Goal: Navigation & Orientation: Understand site structure

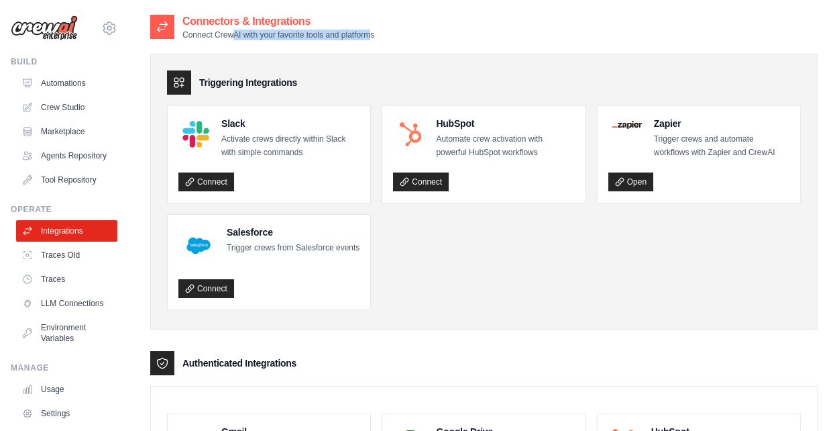
drag, startPoint x: 361, startPoint y: 36, endPoint x: 223, endPoint y: 34, distance: 138.2
click at [223, 34] on p "Connect CrewAI with your favorite tools and platforms" at bounding box center [278, 35] width 192 height 11
click at [56, 178] on link "Tool Repository" at bounding box center [67, 179] width 101 height 21
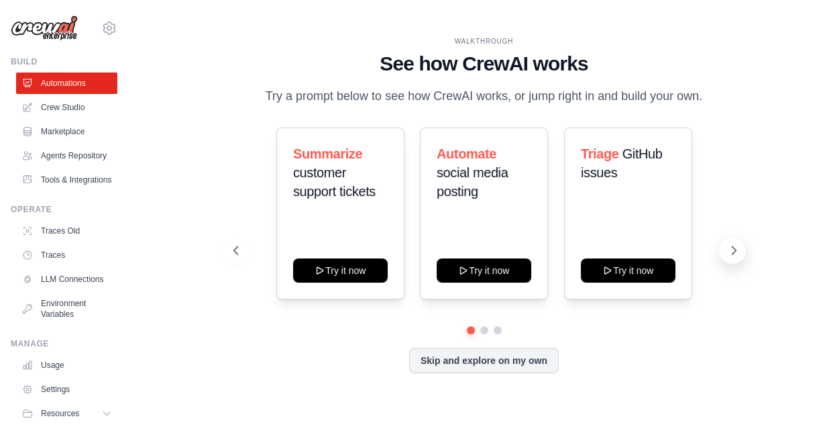
click at [733, 250] on icon at bounding box center [733, 249] width 13 height 13
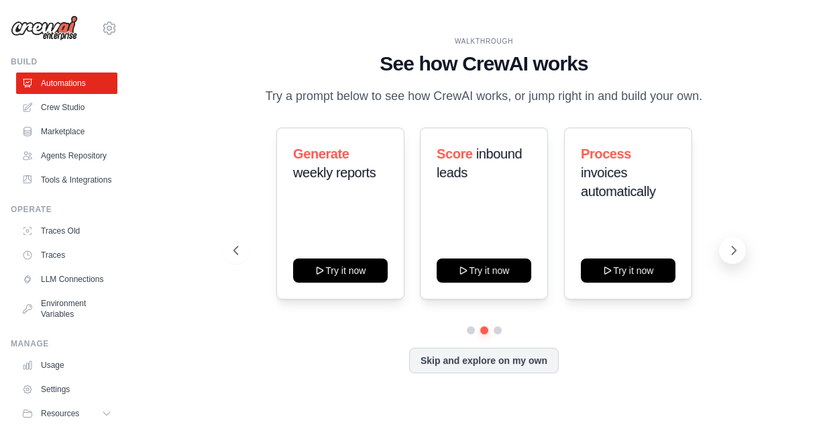
click at [733, 250] on icon at bounding box center [733, 249] width 13 height 13
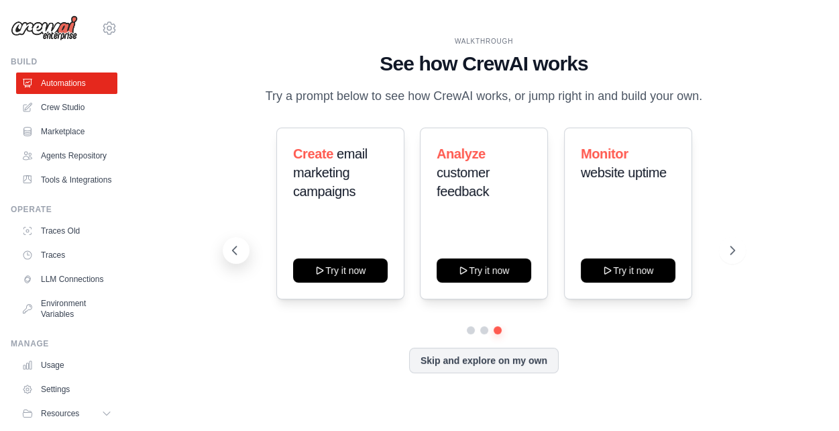
click at [231, 252] on icon at bounding box center [234, 249] width 13 height 13
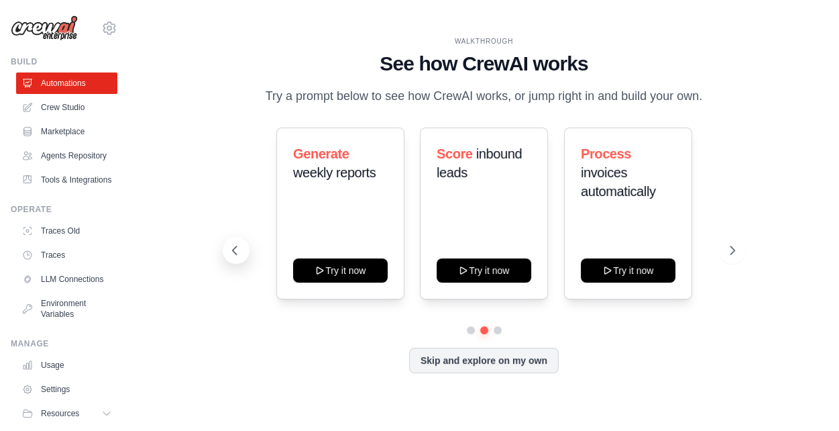
click at [231, 252] on icon at bounding box center [234, 249] width 13 height 13
